Goal: Transaction & Acquisition: Subscribe to service/newsletter

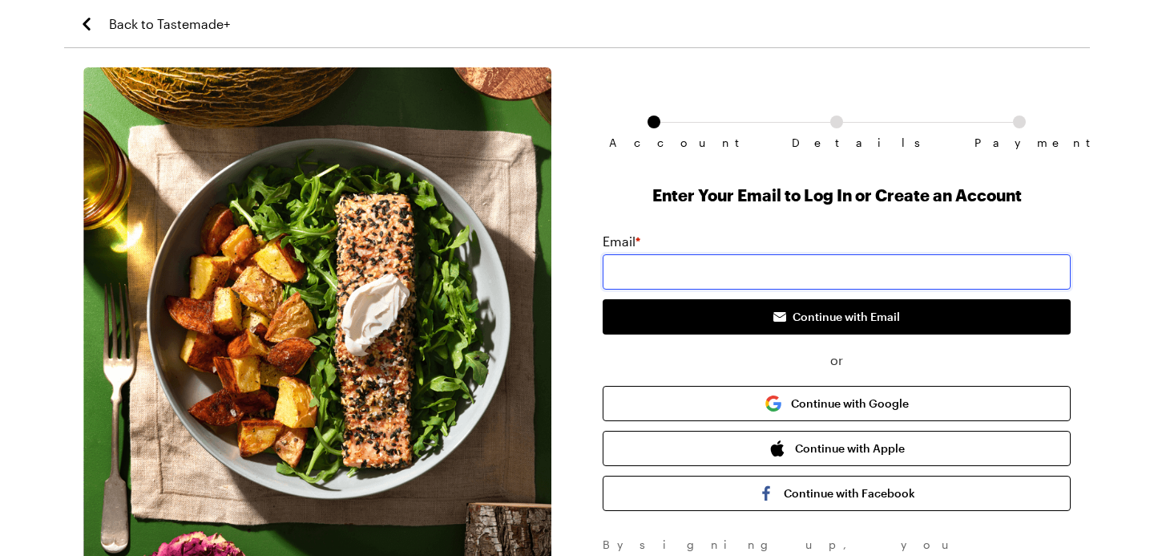
click at [685, 271] on input "email" at bounding box center [837, 271] width 468 height 35
type input "[PERSON_NAME][EMAIL_ADDRESS][DOMAIN_NAME]"
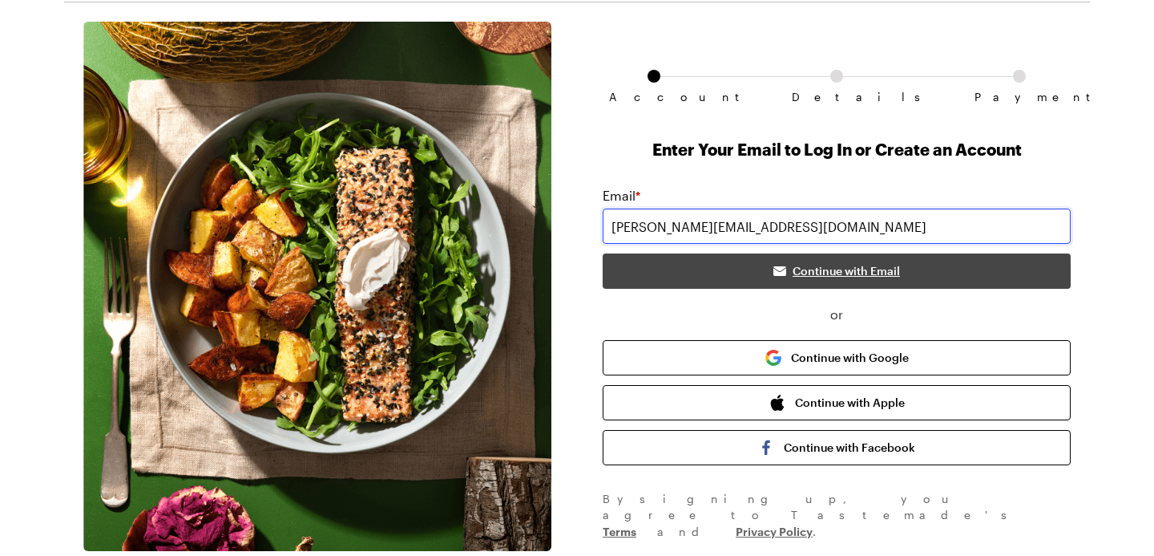
scroll to position [43, 0]
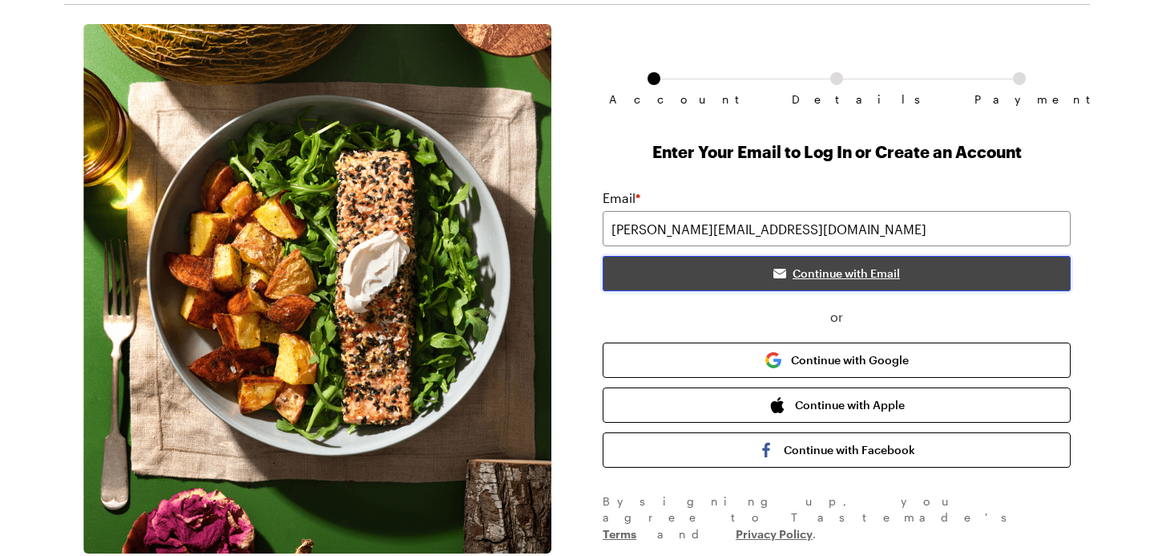
click at [862, 285] on button "Continue with Email" at bounding box center [837, 273] width 468 height 35
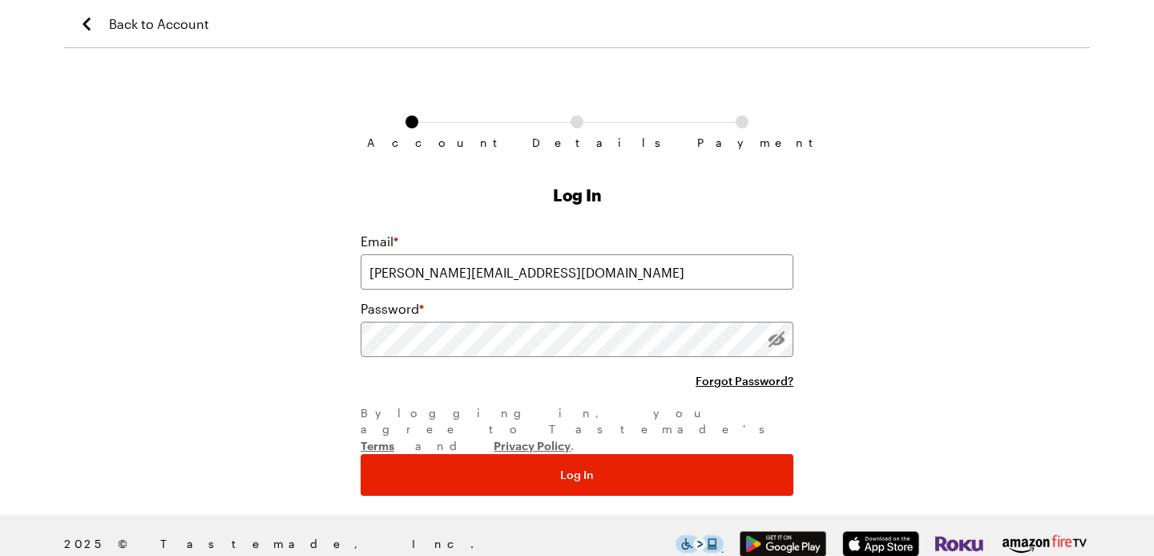
click at [361, 454] on button "Log In" at bounding box center [577, 475] width 433 height 42
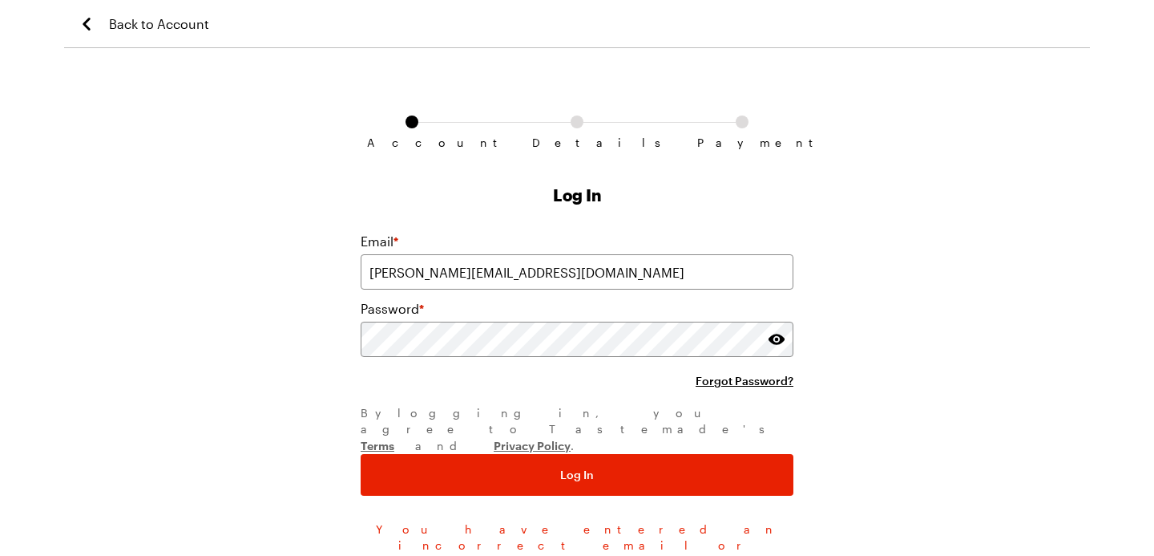
click at [361, 454] on button "Log In" at bounding box center [577, 475] width 433 height 42
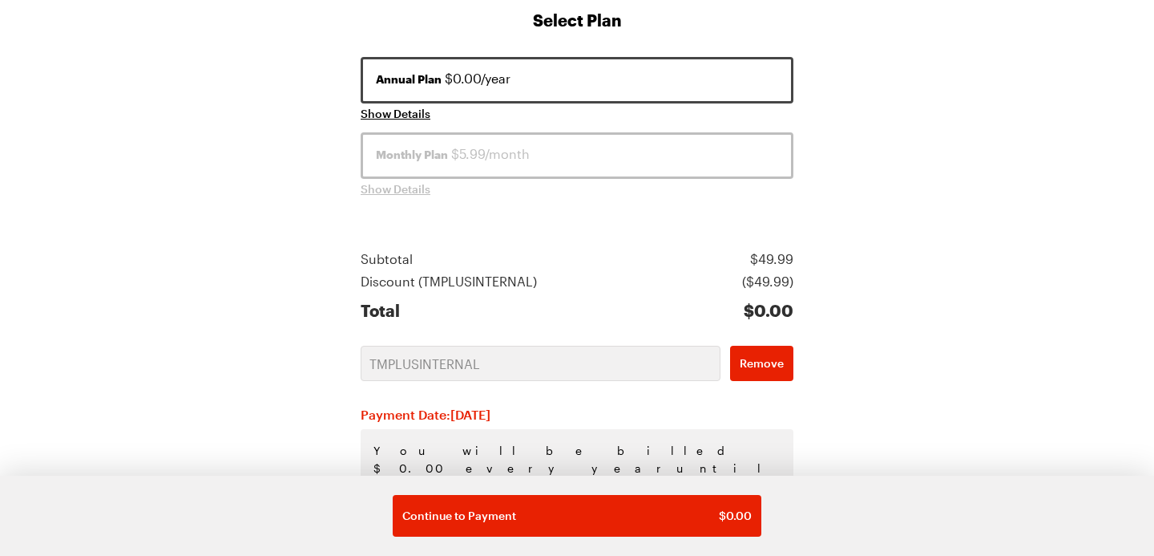
scroll to position [303, 0]
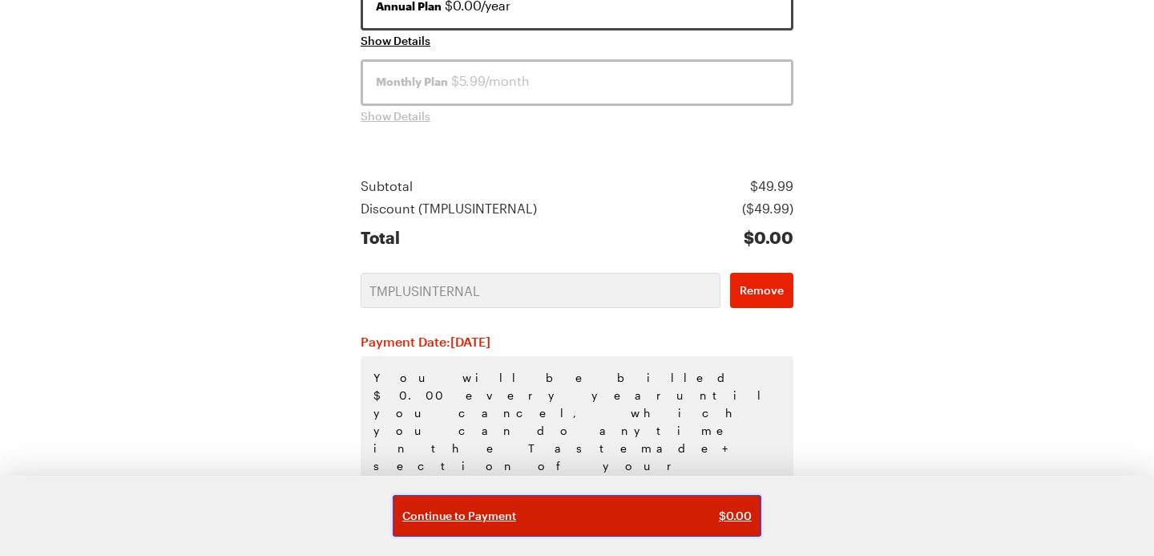
click at [583, 520] on div "Continue to Payment $ 0.00" at bounding box center [577, 515] width 350 height 16
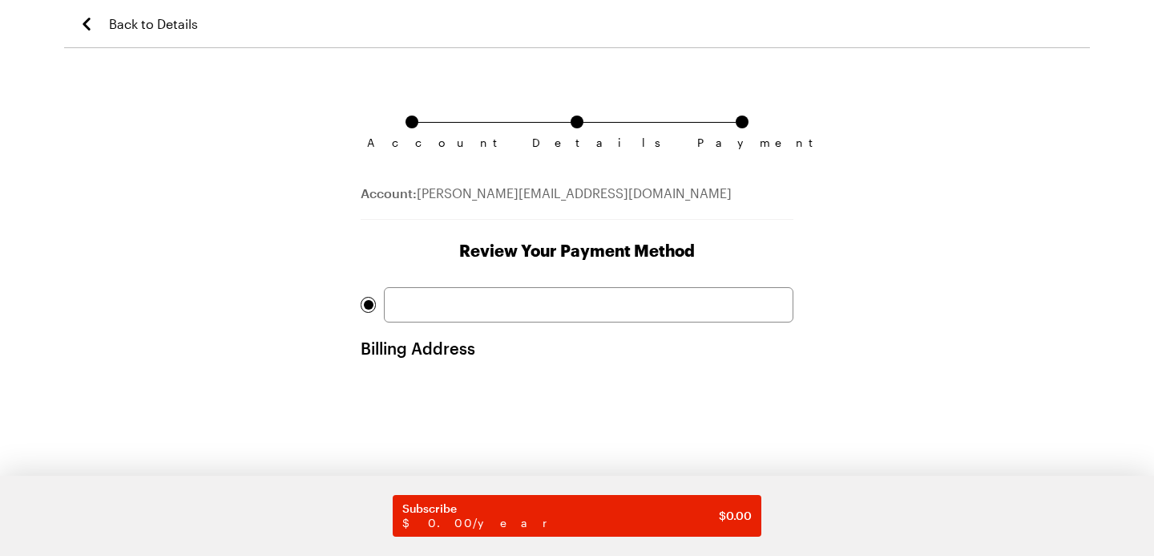
scroll to position [55, 0]
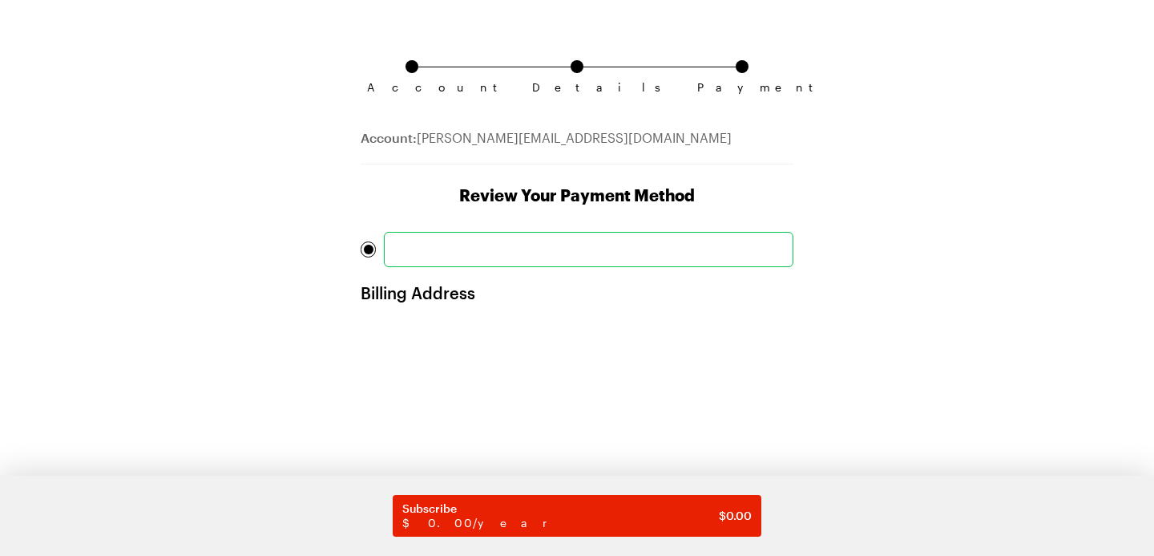
click at [994, 317] on div "Account Details Payment Account: [PERSON_NAME][EMAIL_ADDRESS][DOMAIN_NAME] Revi…" at bounding box center [577, 392] width 1026 height 760
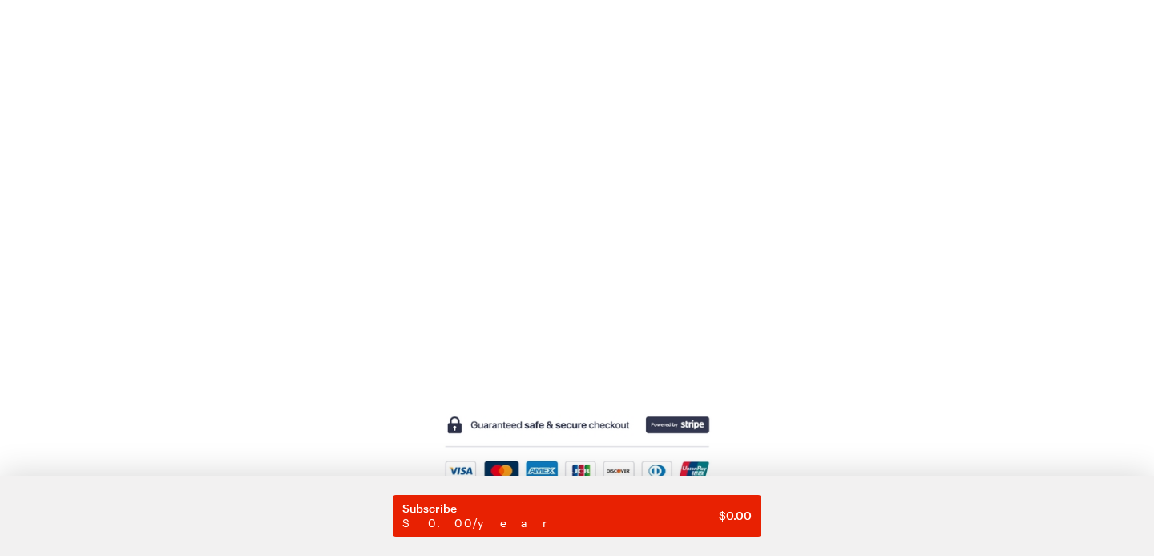
scroll to position [449, 0]
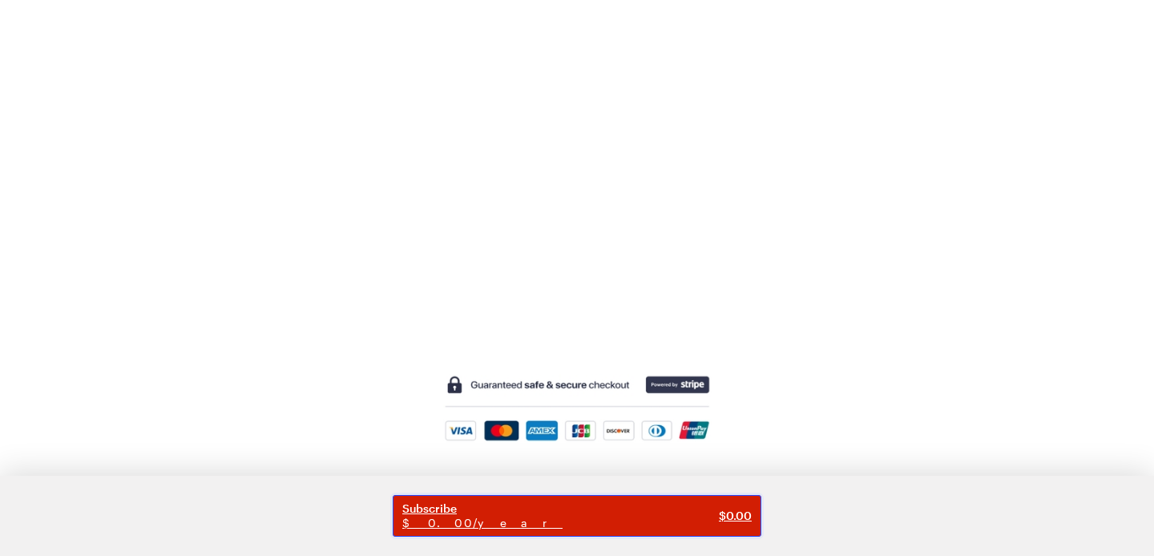
click at [656, 520] on span "$0.00/year" at bounding box center [560, 522] width 317 height 14
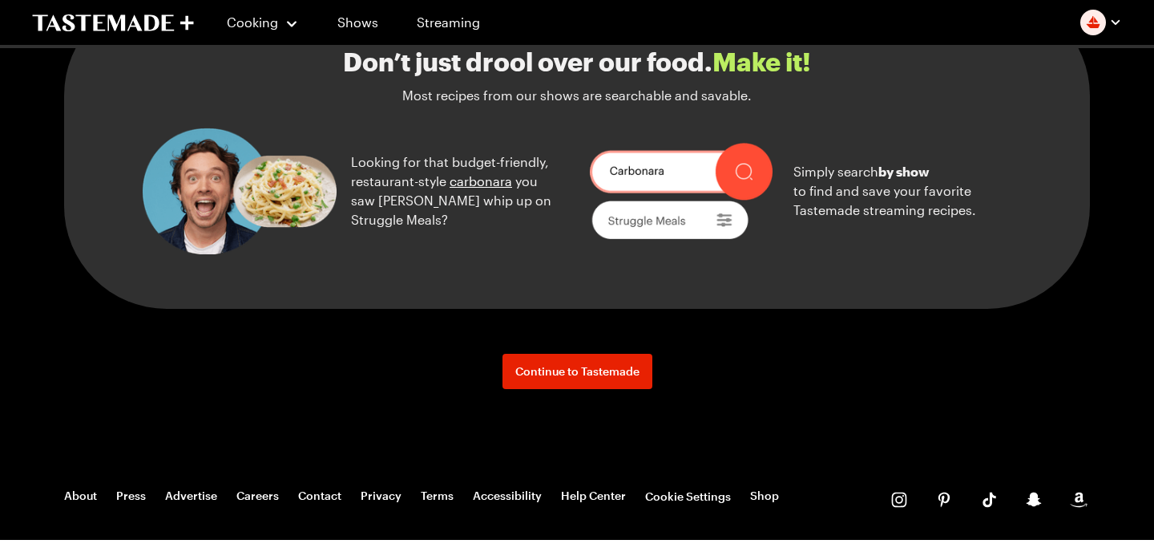
scroll to position [1882, 0]
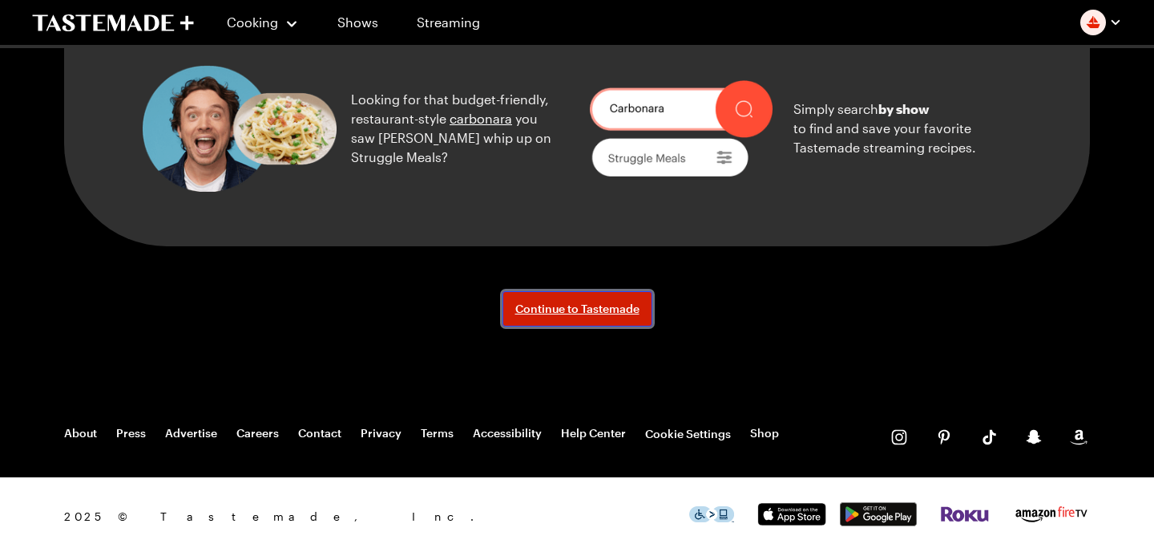
click at [633, 317] on span "Continue to Tastemade" at bounding box center [577, 309] width 124 height 16
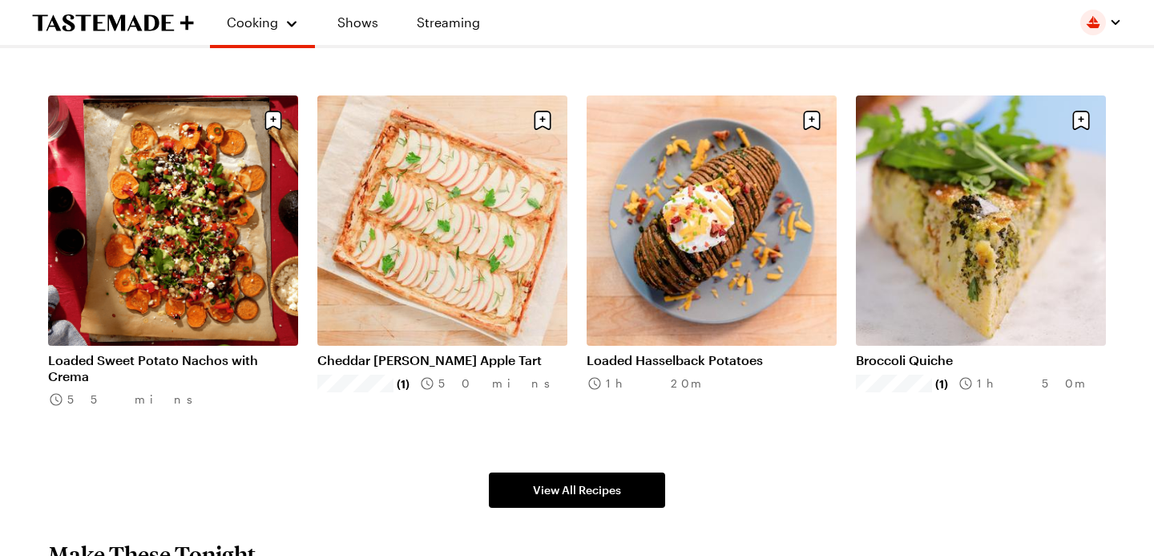
scroll to position [942, 0]
